Goal: Check status: Check status

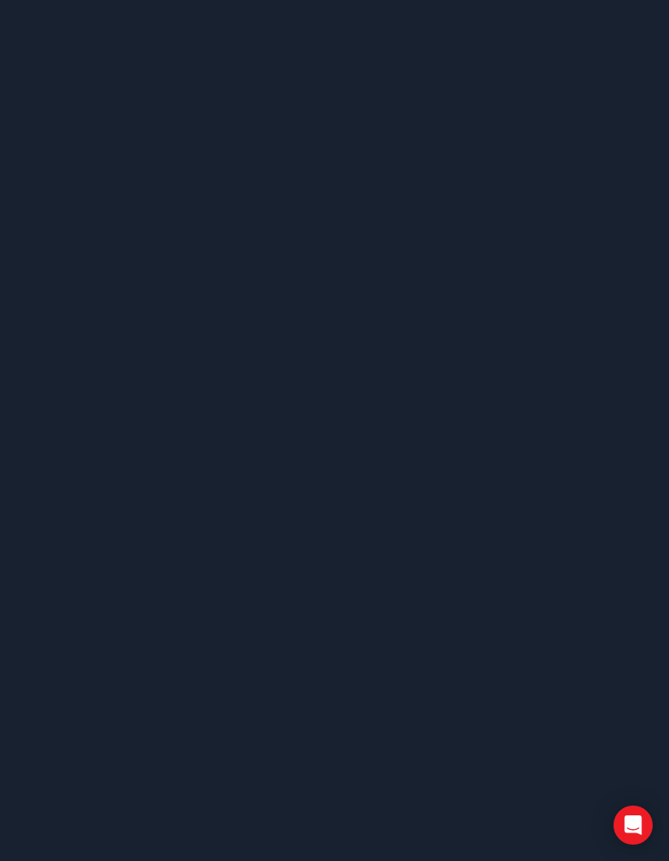
scroll to position [-9, 0]
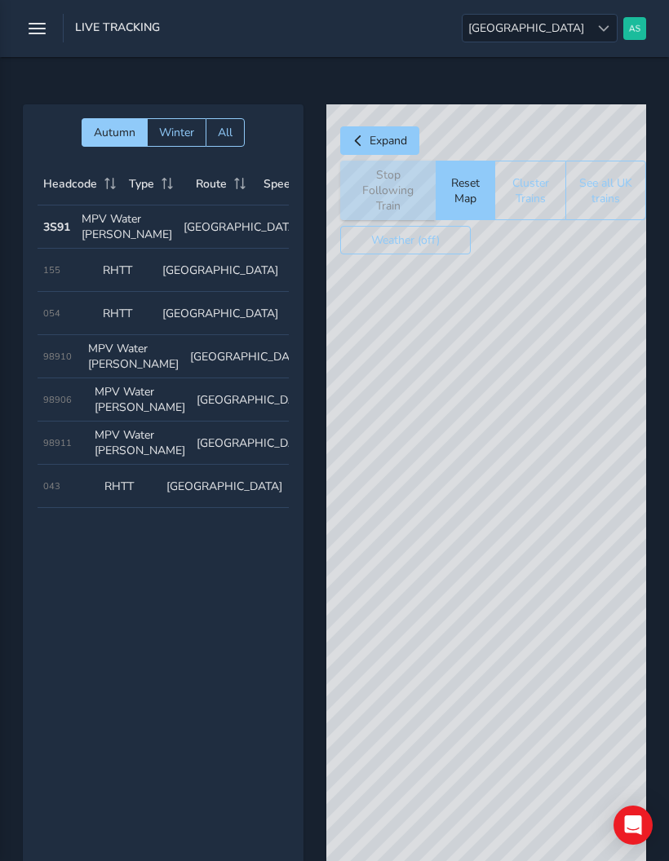
click at [33, 35] on icon "button" at bounding box center [37, 28] width 17 height 29
click at [46, 31] on button "button" at bounding box center [37, 28] width 29 height 29
click at [29, 19] on icon "button" at bounding box center [37, 28] width 17 height 29
click at [45, 41] on icon "button" at bounding box center [37, 28] width 17 height 29
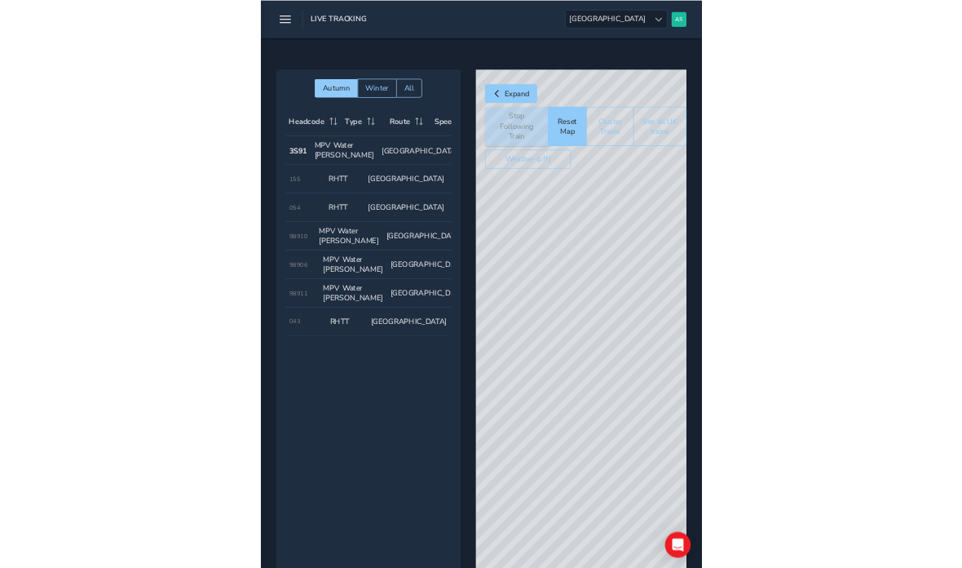
scroll to position [1, 0]
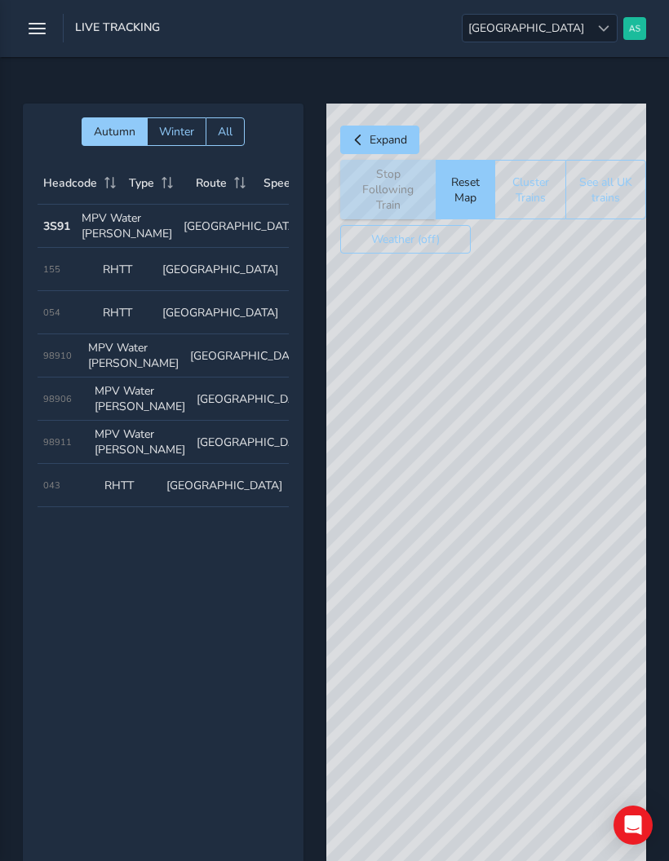
click at [171, 117] on button "Winter" at bounding box center [176, 131] width 59 height 29
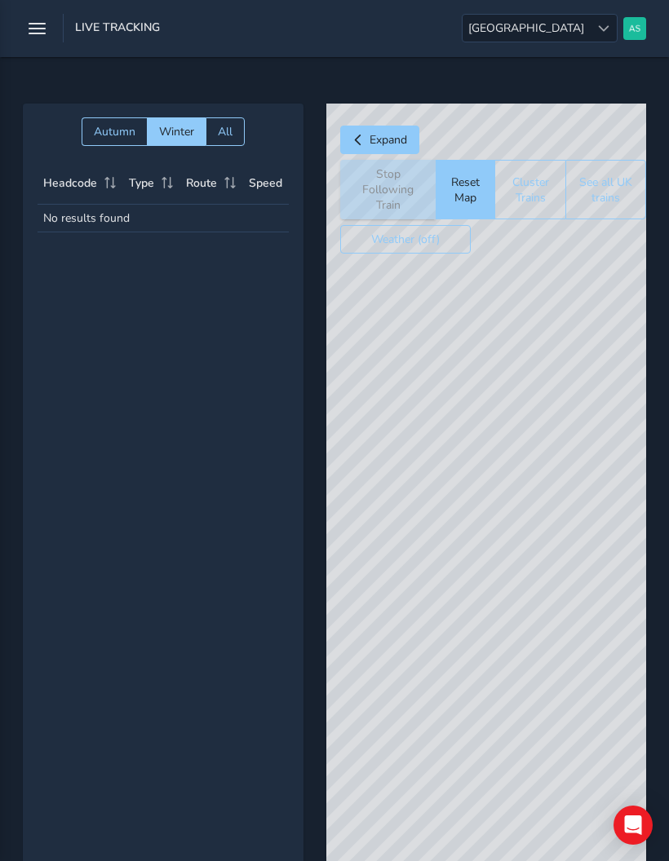
click at [41, 38] on icon "button" at bounding box center [37, 28] width 17 height 29
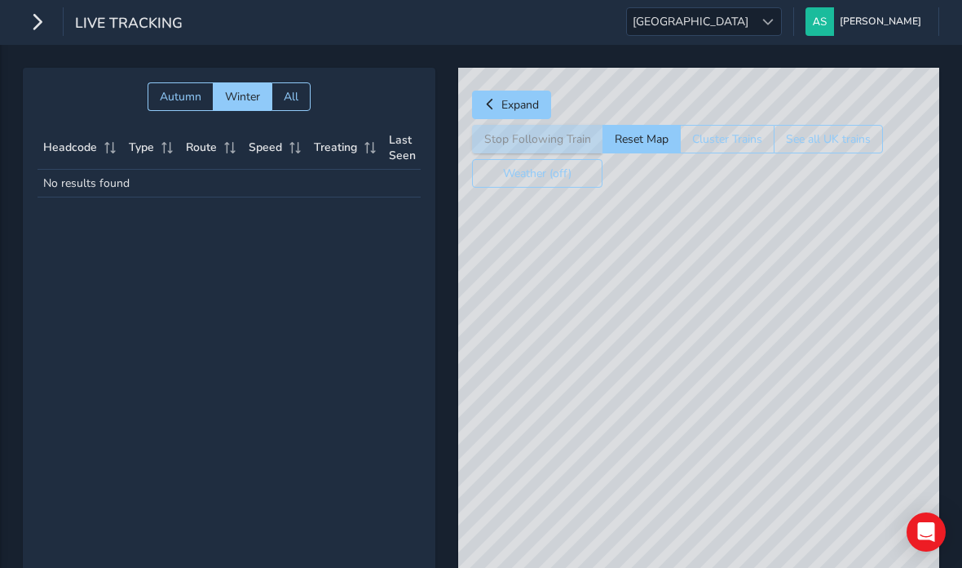
click at [29, 17] on icon "button" at bounding box center [37, 21] width 17 height 29
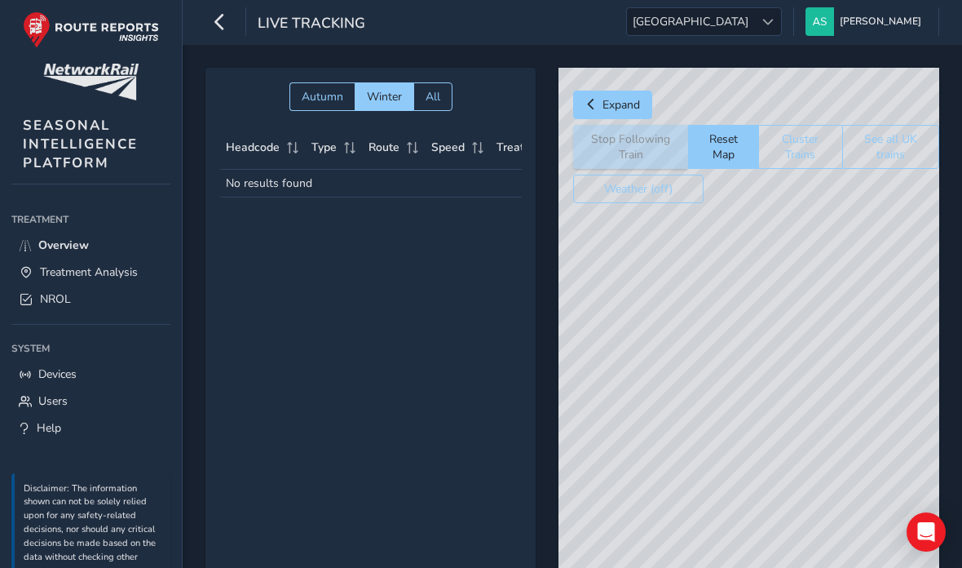
click at [126, 308] on link "NROL" at bounding box center [90, 298] width 159 height 27
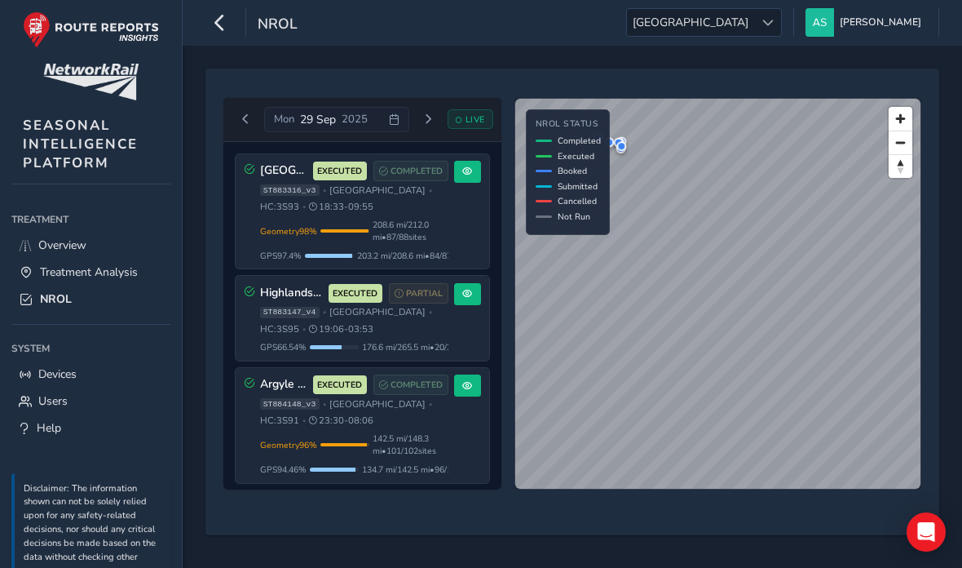
click at [395, 128] on div "[DATE]" at bounding box center [336, 120] width 144 height 26
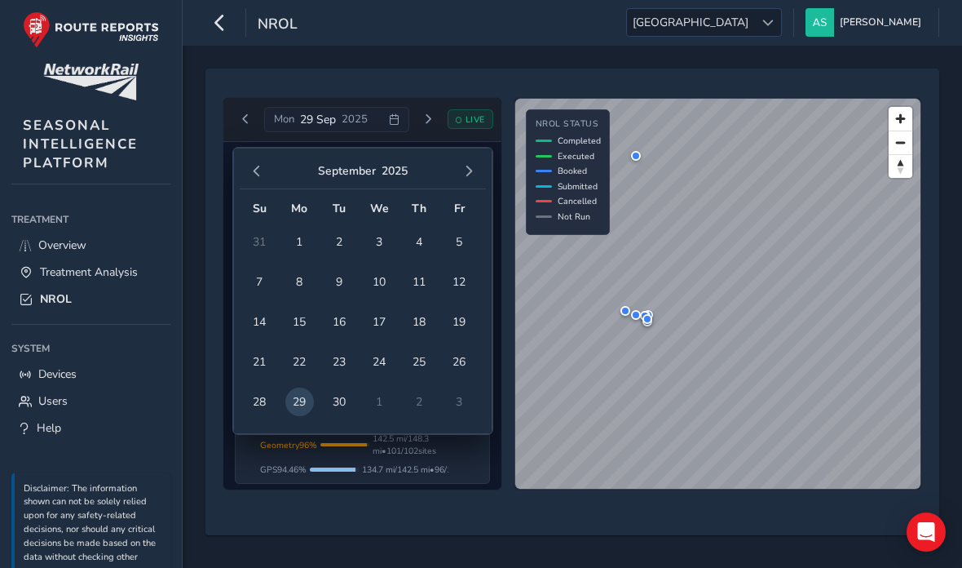
click at [344, 400] on span "30" at bounding box center [339, 401] width 29 height 29
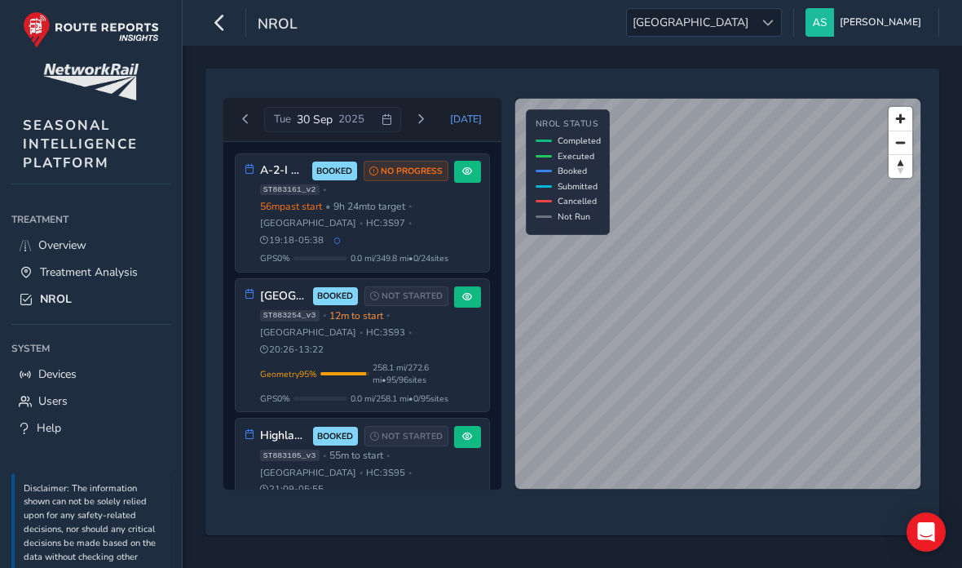
click at [462, 175] on button at bounding box center [467, 172] width 27 height 22
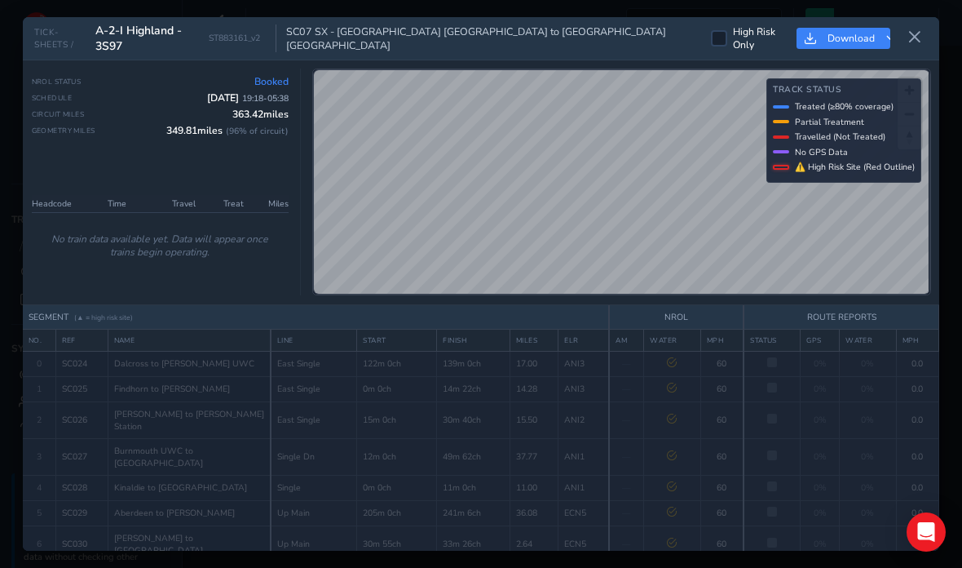
click at [668, 24] on button at bounding box center [915, 37] width 26 height 27
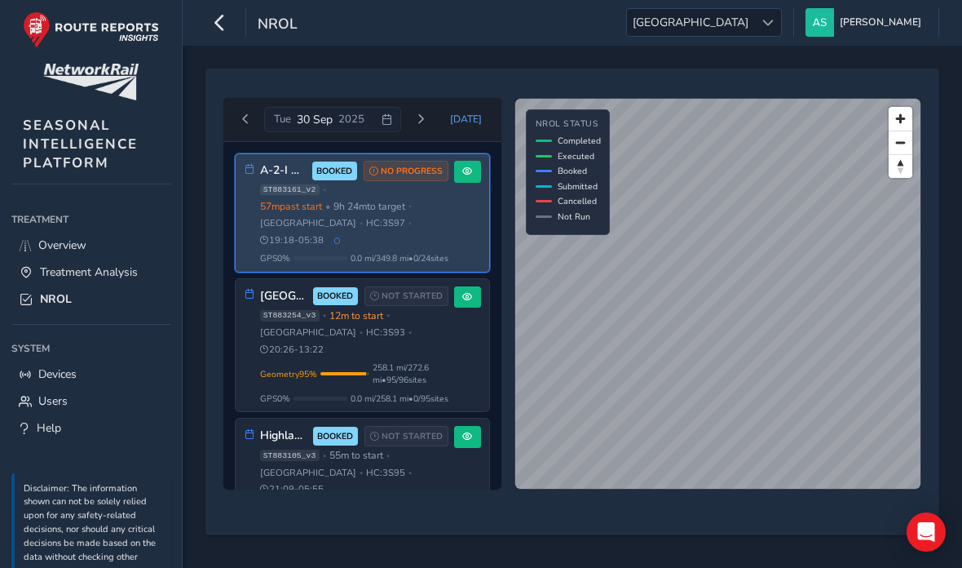
click at [445, 361] on span "258.1 mi / 272.6 mi • 95 / 96 sites" at bounding box center [411, 373] width 76 height 24
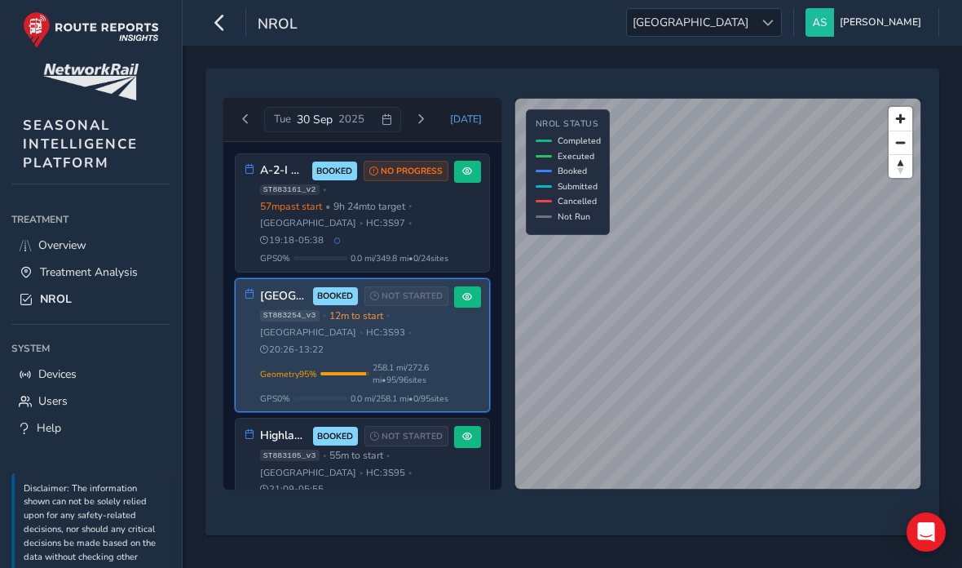
click at [423, 457] on div "Highlands - 3S95 BOOKED NOT STARTED ST883105_v3 • 55m to start • [GEOGRAPHIC_DA…" at bounding box center [354, 469] width 188 height 87
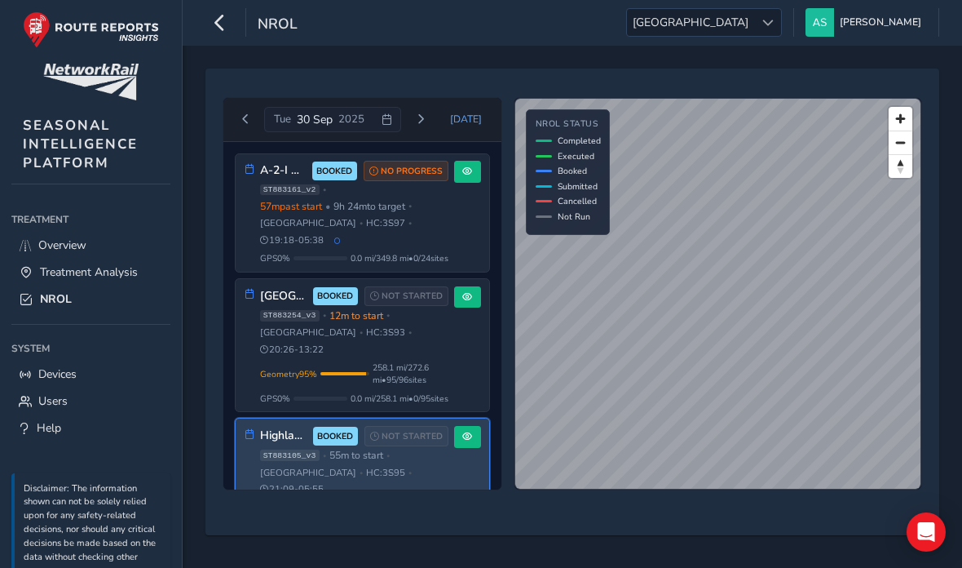
click at [69, 250] on span "Overview" at bounding box center [62, 244] width 48 height 15
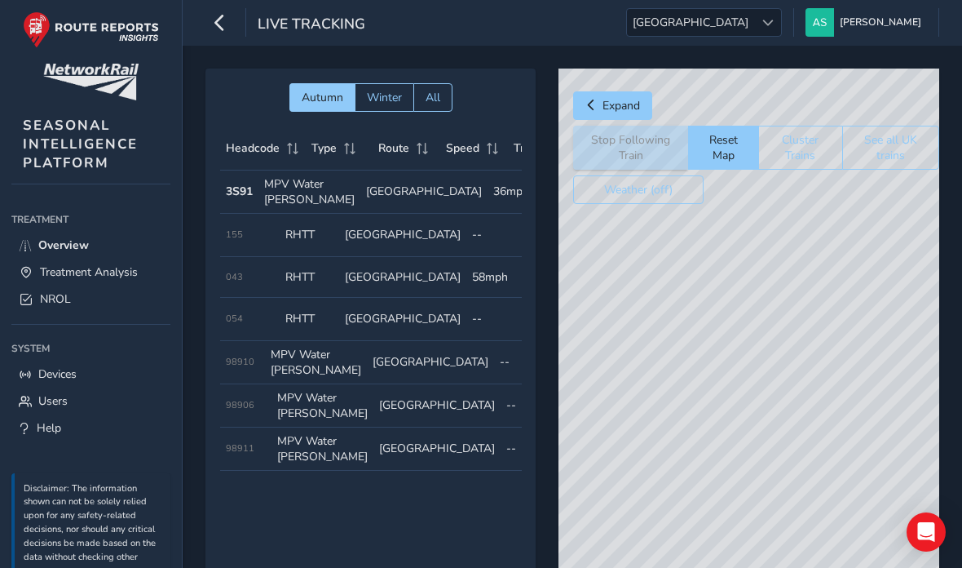
click at [477, 298] on td "Speed 58mph" at bounding box center [497, 277] width 60 height 41
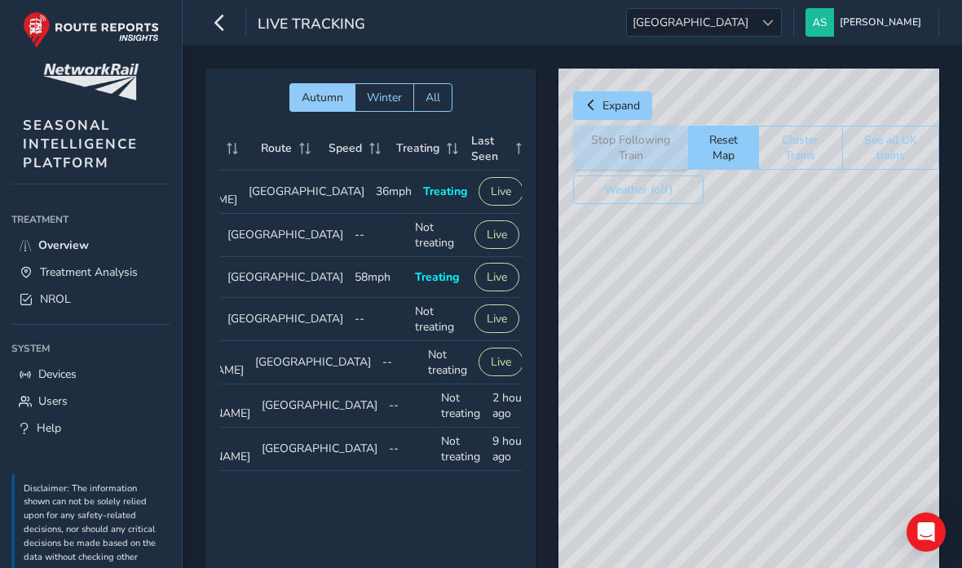
scroll to position [0, 153]
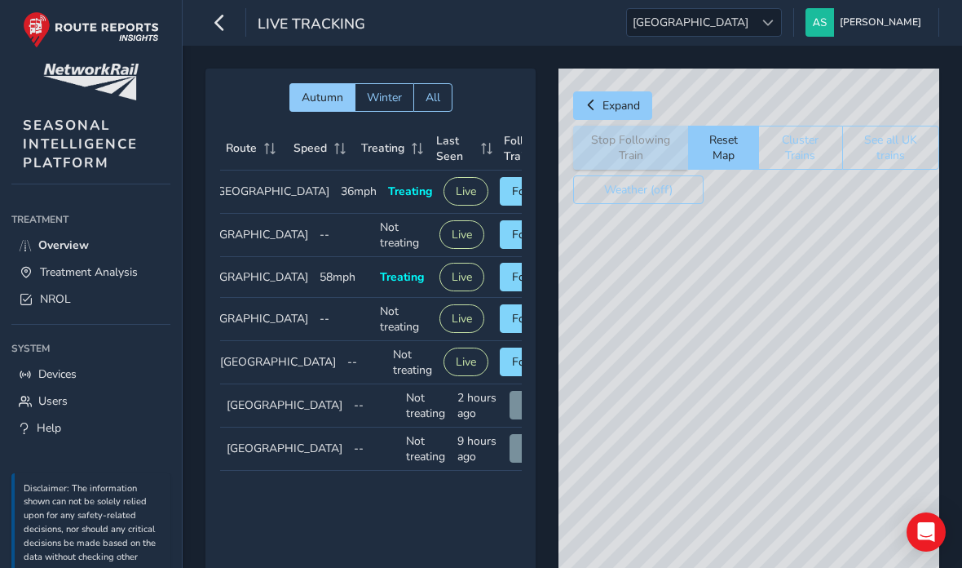
click at [512, 285] on span "Follow" at bounding box center [530, 276] width 36 height 15
click at [97, 308] on link "NROL" at bounding box center [90, 298] width 159 height 27
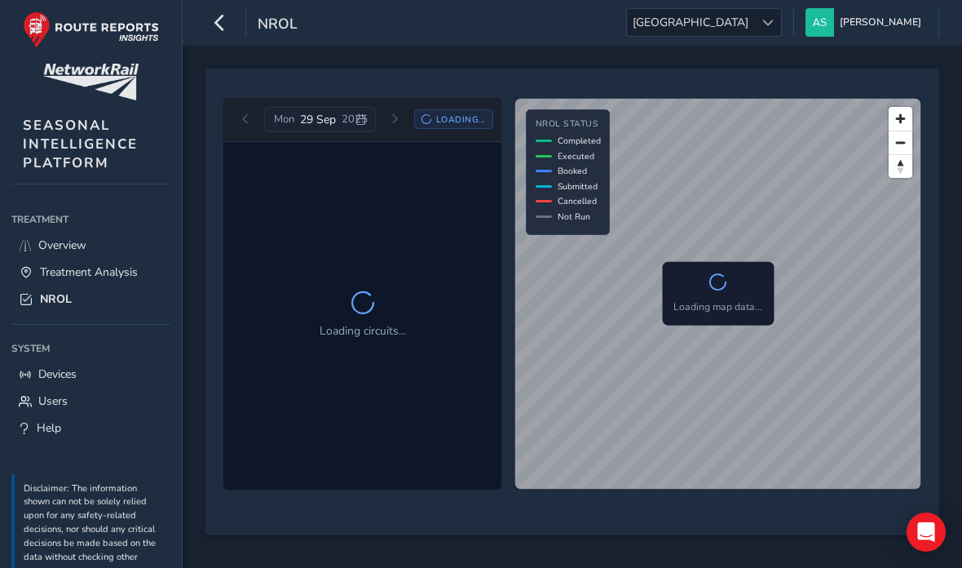
click at [394, 125] on div "[DATE] Loading..." at bounding box center [362, 120] width 261 height 26
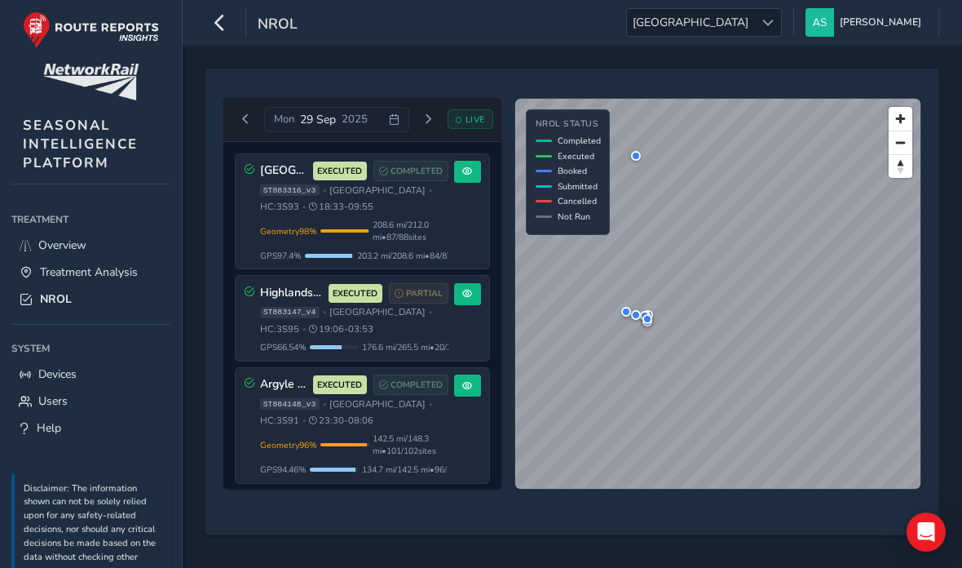
click at [427, 126] on button "Next day" at bounding box center [428, 119] width 27 height 20
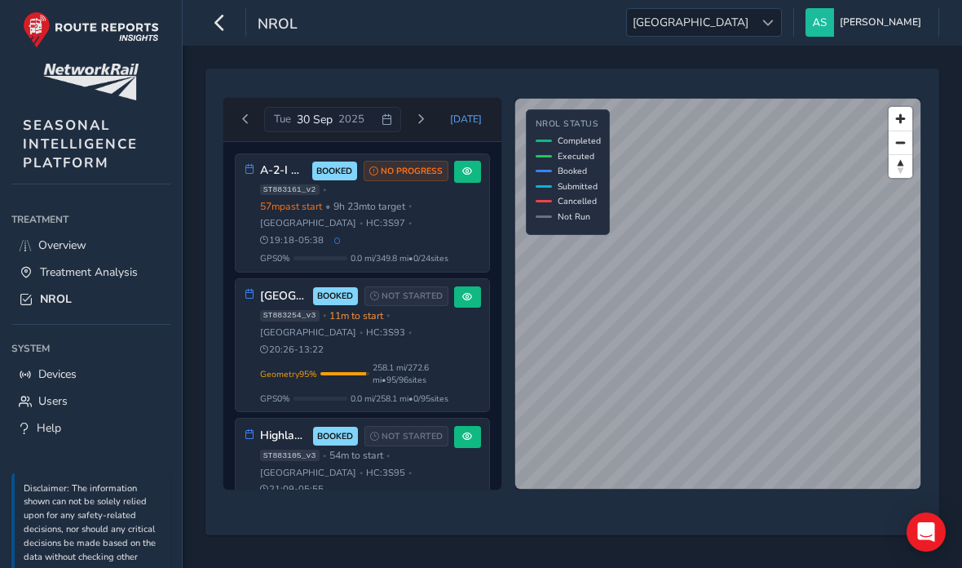
click at [475, 182] on button at bounding box center [467, 172] width 27 height 22
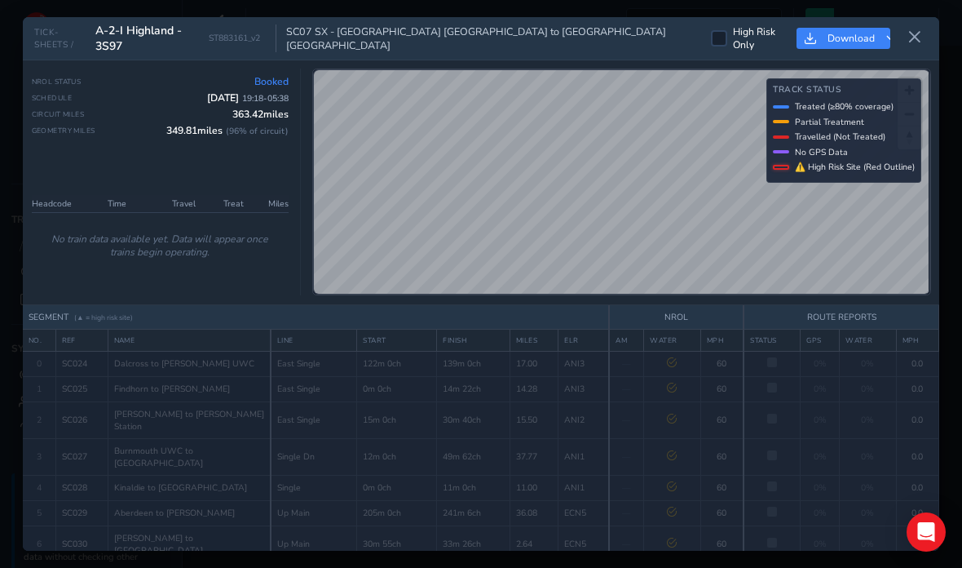
click at [668, 24] on button at bounding box center [915, 37] width 26 height 27
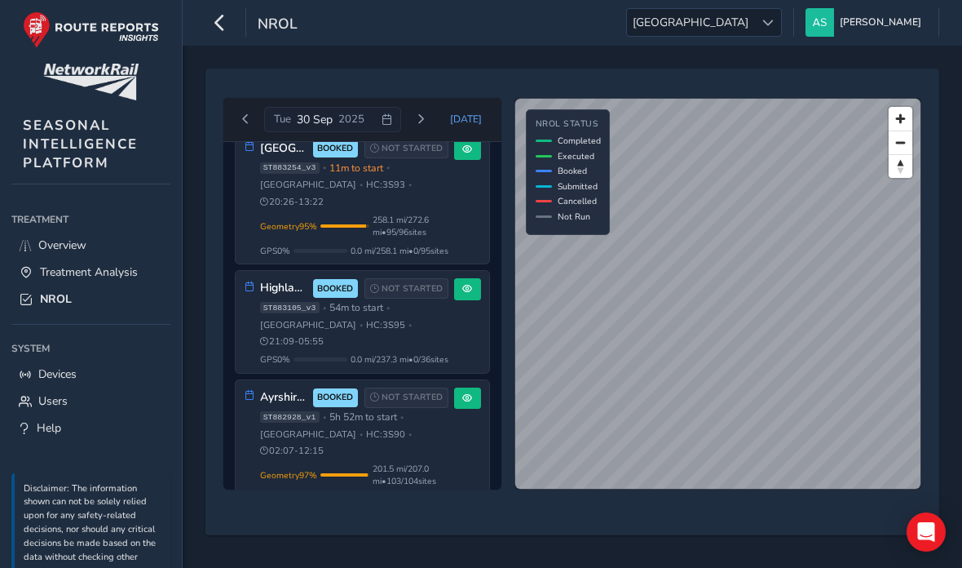
scroll to position [166, 0]
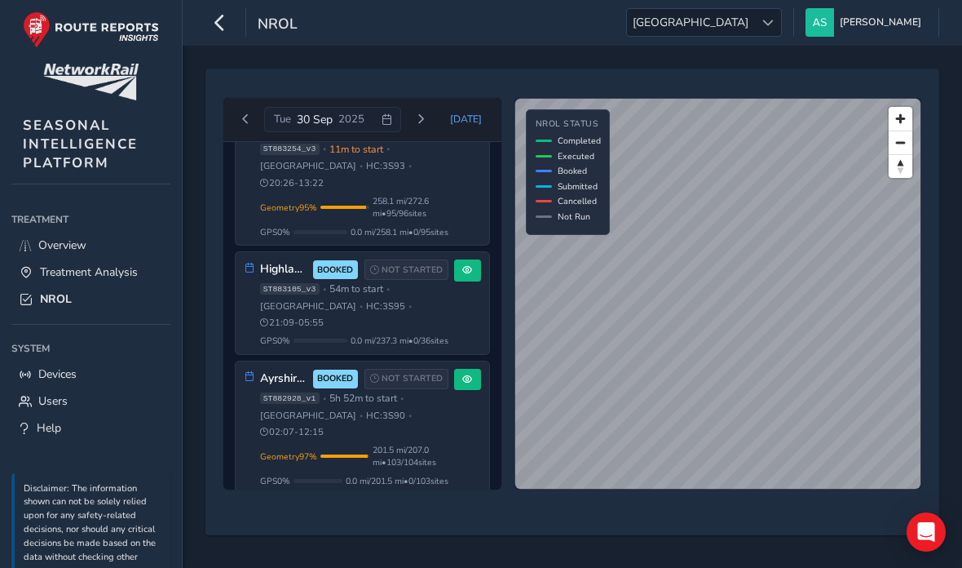
click at [418, 444] on span "201.5 mi / 207.0 mi • 103 / 104 sites" at bounding box center [411, 456] width 76 height 24
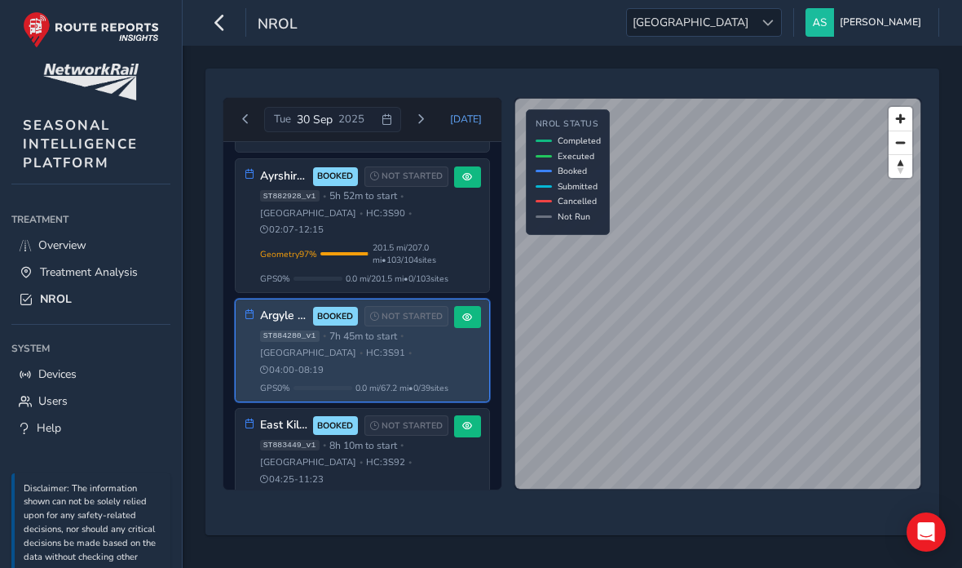
scroll to position [368, 0]
click at [421, 440] on div "ST883449_v1 • 8h 10m to start • [GEOGRAPHIC_DATA] • HC: 3S92 • 04:25 - 11:23" at bounding box center [354, 463] width 188 height 46
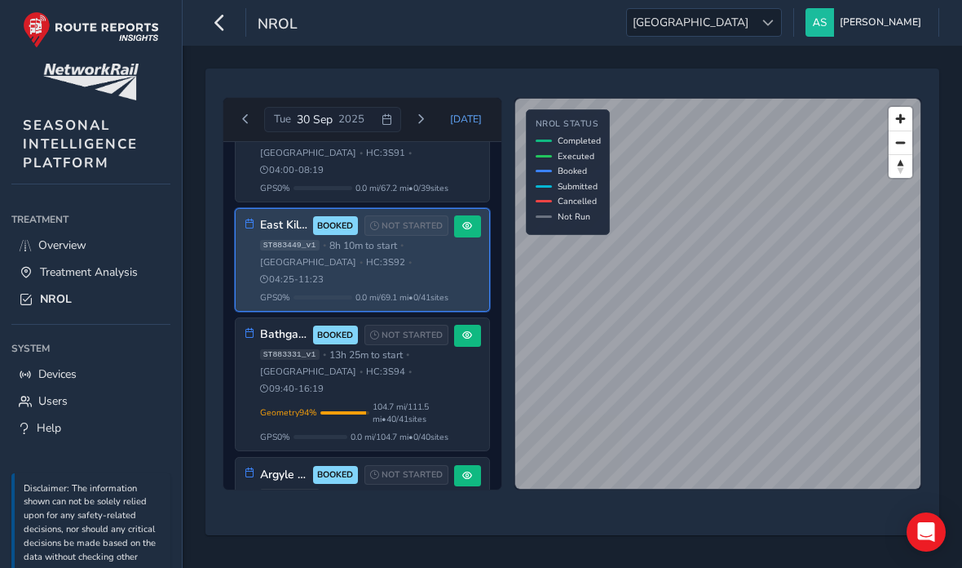
scroll to position [573, 0]
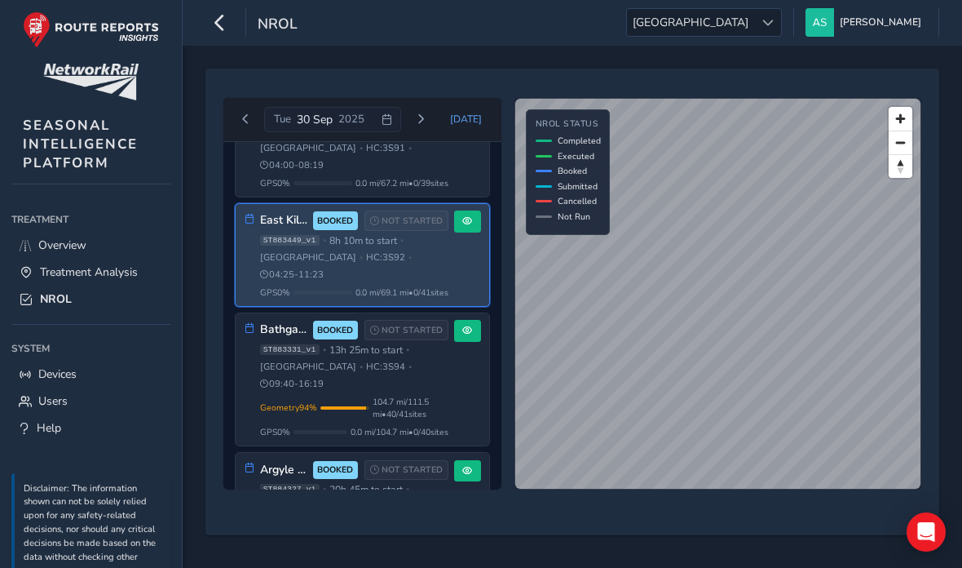
click at [417, 396] on span "104.7 mi / 111.5 mi • 40 / 41 sites" at bounding box center [411, 408] width 76 height 24
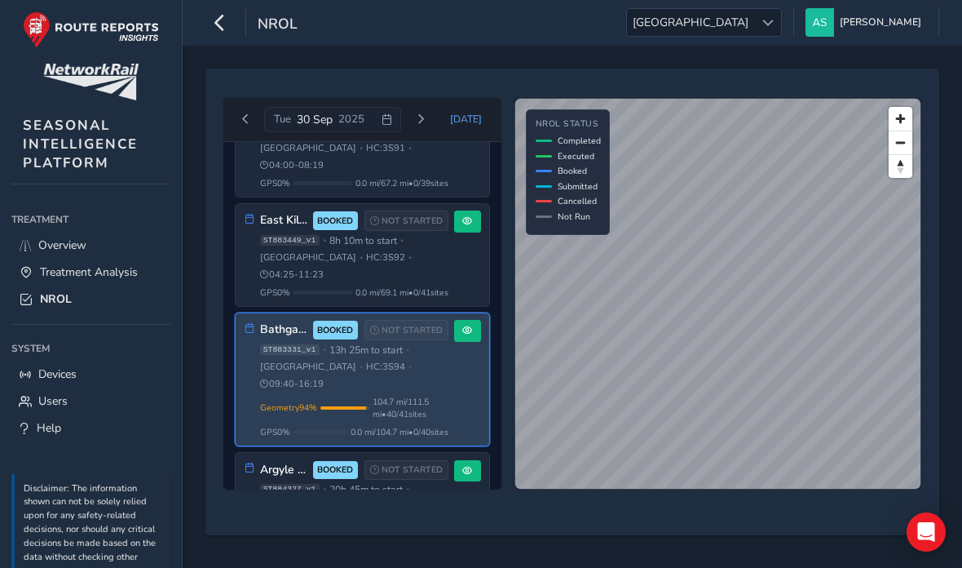
click at [432, 483] on div "ST884327_v1 • 20h 45m to start • [GEOGRAPHIC_DATA] • HC: 3S91 • 17:00 - 21:51" at bounding box center [354, 506] width 188 height 46
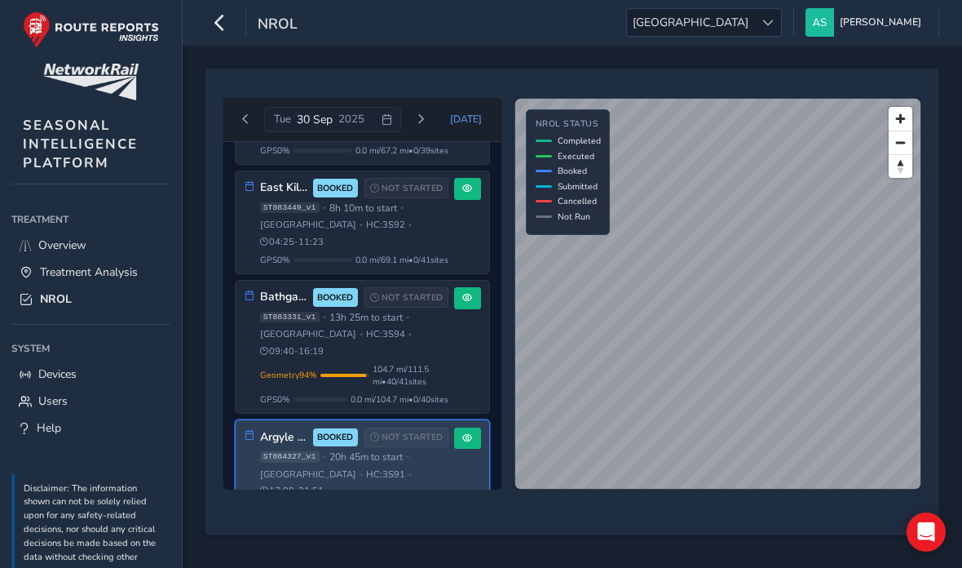
scroll to position [605, 0]
